Goal: Information Seeking & Learning: Find specific fact

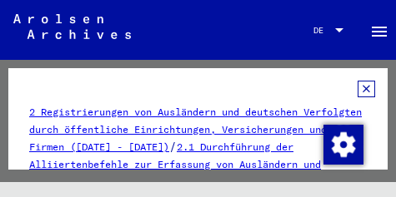
click at [360, 90] on icon at bounding box center [365, 89] width 17 height 17
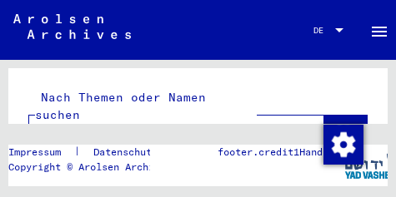
scroll to position [20, 0]
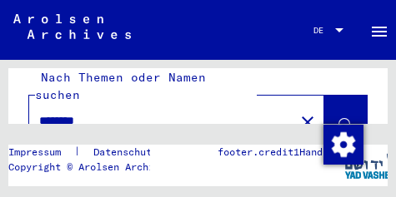
drag, startPoint x: 104, startPoint y: 107, endPoint x: 37, endPoint y: 102, distance: 66.8
click at [37, 102] on div "********" at bounding box center [156, 120] width 255 height 37
type input "**********"
click at [338, 119] on icon at bounding box center [345, 126] width 14 height 14
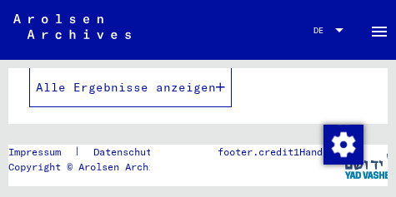
scroll to position [478, 0]
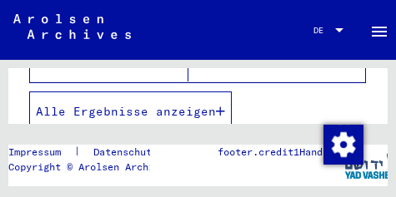
click at [193, 104] on span "Alle Ergebnisse anzeigen" at bounding box center [126, 111] width 180 height 15
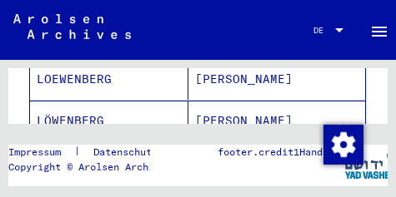
scroll to position [877, 0]
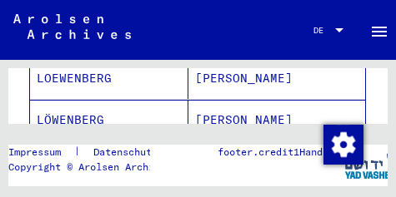
click at [88, 105] on mat-cell "LÖWENBERG" at bounding box center [109, 120] width 158 height 41
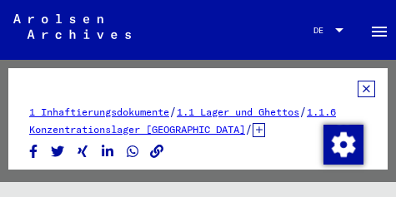
click at [361, 89] on icon at bounding box center [365, 89] width 17 height 17
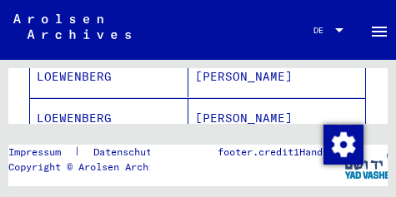
scroll to position [801, 0]
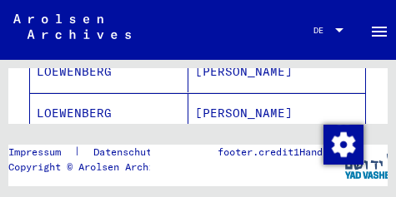
click at [93, 94] on mat-cell "LOEWENBERG" at bounding box center [109, 113] width 158 height 41
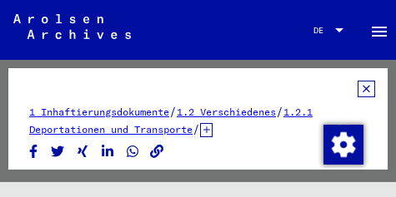
click at [360, 88] on icon at bounding box center [365, 89] width 17 height 17
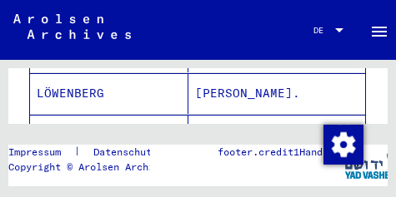
scroll to position [1, 0]
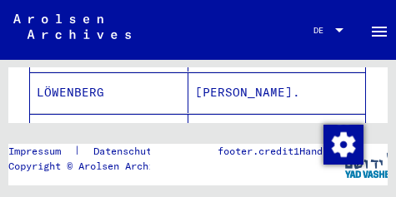
click at [85, 117] on mat-cell "LÖWENBERG" at bounding box center [109, 134] width 158 height 41
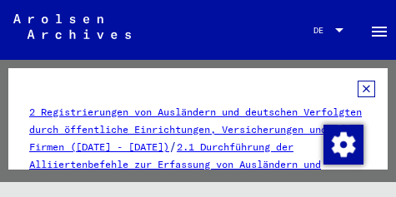
click at [358, 89] on icon at bounding box center [365, 89] width 17 height 17
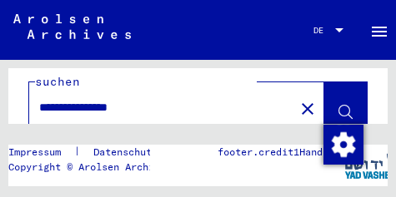
scroll to position [45, 0]
